Goal: Information Seeking & Learning: Check status

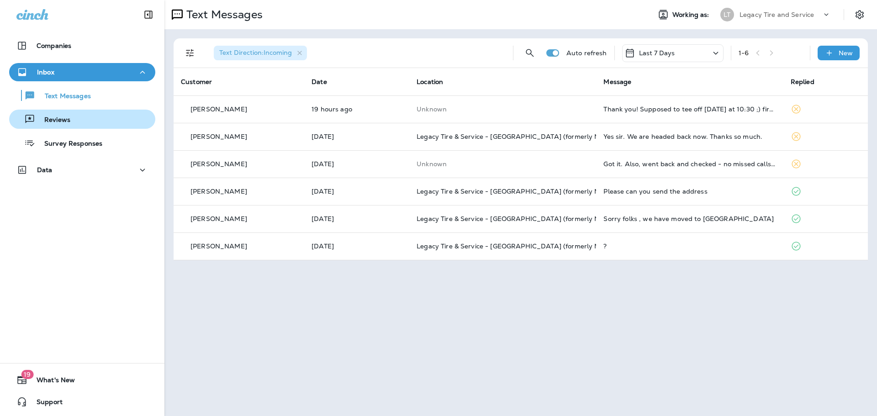
click at [54, 119] on p "Reviews" at bounding box center [52, 120] width 35 height 9
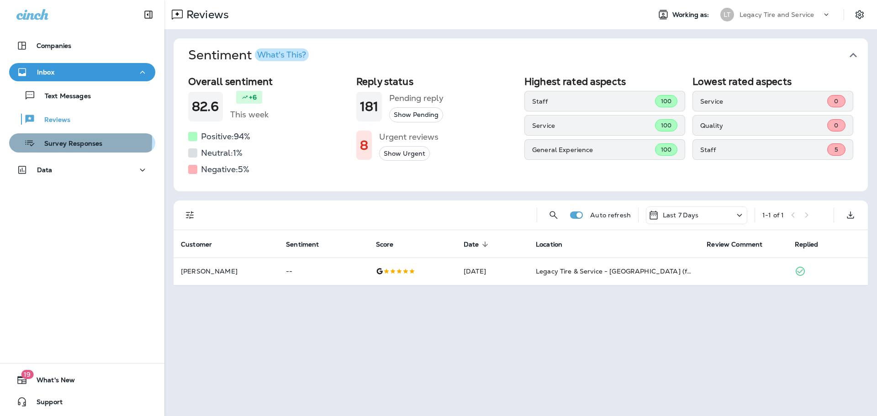
click at [65, 142] on p "Survey Responses" at bounding box center [68, 144] width 67 height 9
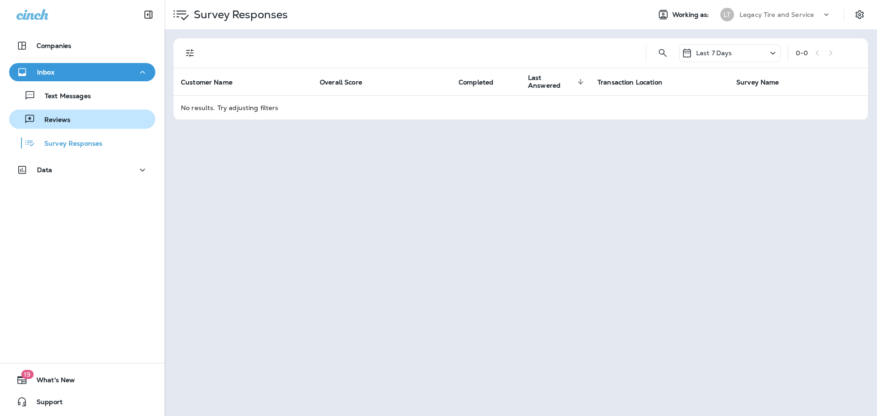
click at [67, 118] on p "Reviews" at bounding box center [52, 120] width 35 height 9
